Goal: Information Seeking & Learning: Stay updated

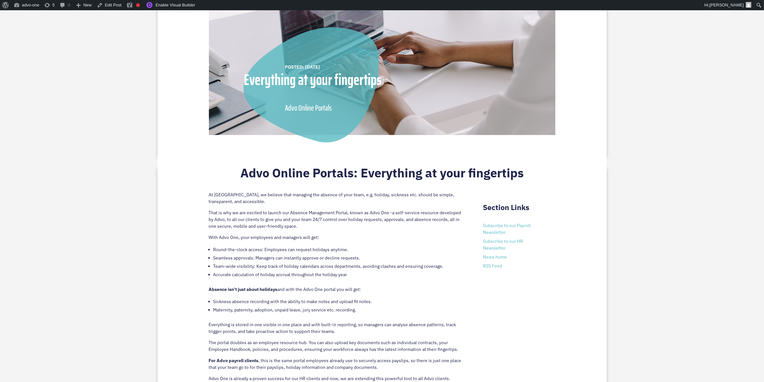
scroll to position [241, 0]
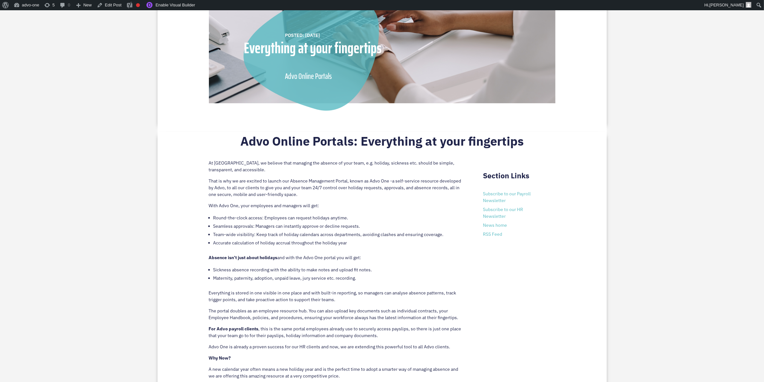
click at [404, 210] on p "With Advo One, your employees and managers will get:" at bounding box center [336, 208] width 255 height 11
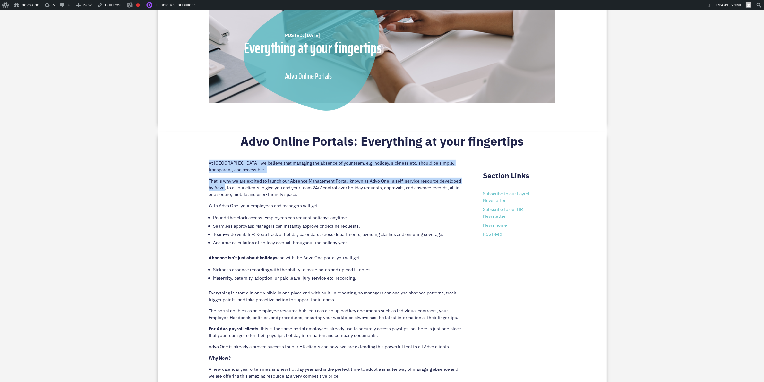
drag, startPoint x: 225, startPoint y: 186, endPoint x: 207, endPoint y: 164, distance: 28.8
click at [207, 164] on div "Advo Online Portals: Everything at your fingertips At Advo, we believe that man…" at bounding box center [382, 307] width 449 height 352
copy div "At Advo, we believe that managing the absence of your team, e.g. holiday, sickn…"
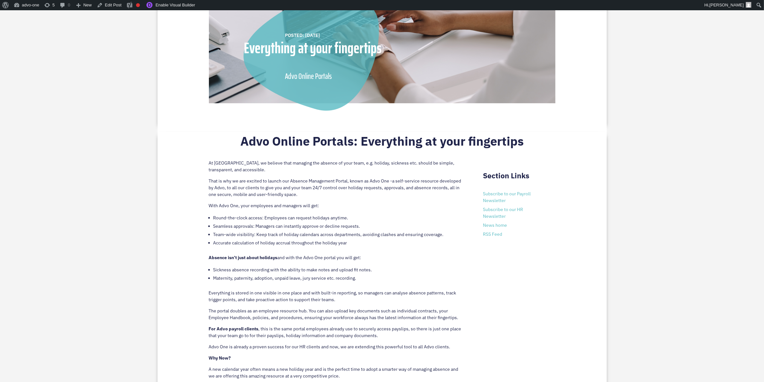
click at [412, 206] on p "With Advo One, your employees and managers will get:" at bounding box center [336, 208] width 255 height 11
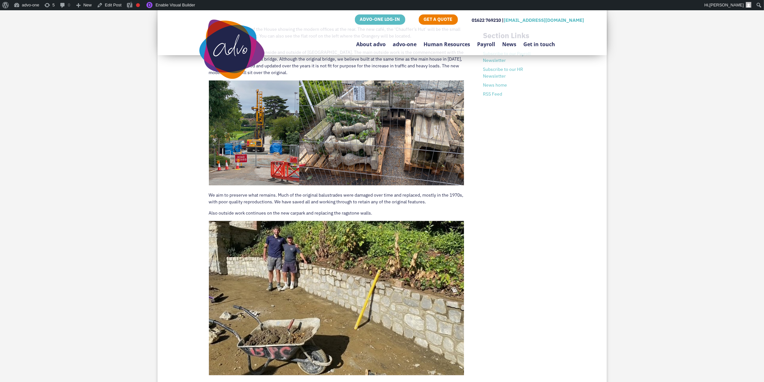
scroll to position [281, 0]
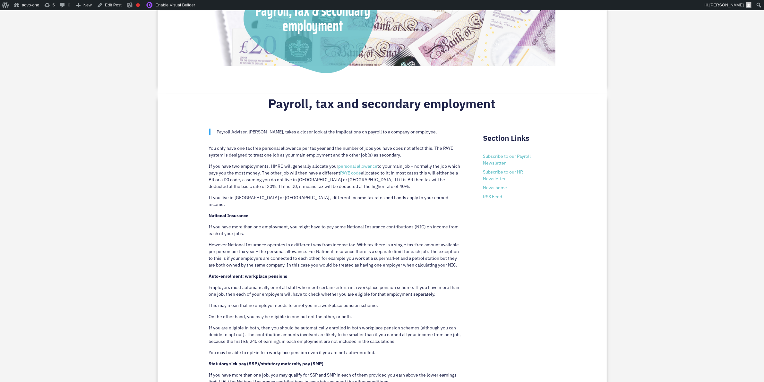
scroll to position [281, 0]
